Goal: Information Seeking & Learning: Learn about a topic

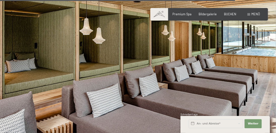
scroll to position [1957, 0]
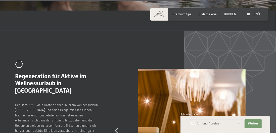
click at [242, 87] on section "slide 4 of 4 .st0{fill:none;stroke:#FFFFFF;stroke-width:2;stroke-linecap:round;…" at bounding box center [138, 133] width 276 height 205
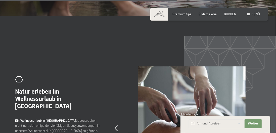
click at [256, 15] on span "Menü" at bounding box center [255, 14] width 9 height 4
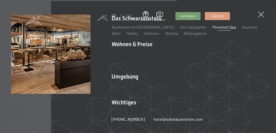
click at [143, 46] on li "Wohnen & Preise Inklusivleistungen Zimmer & Preise Liste Angebote Liste Familie…" at bounding box center [188, 54] width 153 height 28
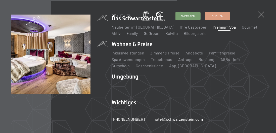
click at [132, 59] on link "Spa Anwendungen" at bounding box center [128, 59] width 33 height 5
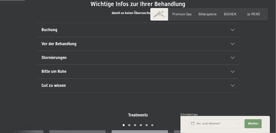
scroll to position [287, 0]
click at [232, 84] on icon at bounding box center [233, 85] width 4 height 2
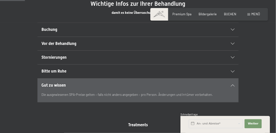
click at [233, 29] on icon at bounding box center [233, 30] width 4 height 2
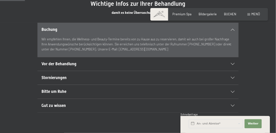
click at [234, 63] on icon at bounding box center [233, 64] width 4 height 2
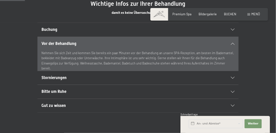
click at [234, 91] on icon at bounding box center [233, 92] width 4 height 2
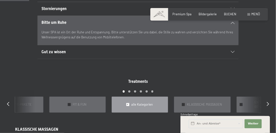
scroll to position [336, 0]
click at [268, 102] on icon at bounding box center [268, 104] width 2 height 4
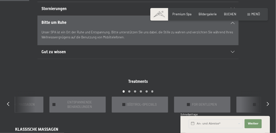
click at [269, 102] on icon at bounding box center [268, 104] width 2 height 4
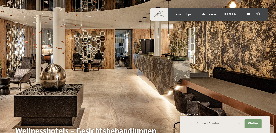
scroll to position [0, 0]
